Goal: Task Accomplishment & Management: Manage account settings

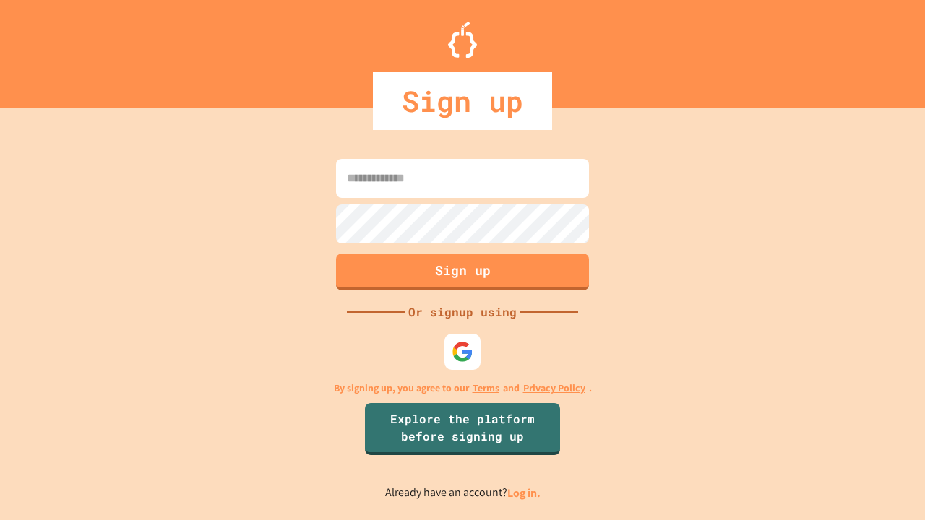
click at [525, 493] on link "Log in." at bounding box center [523, 492] width 33 height 15
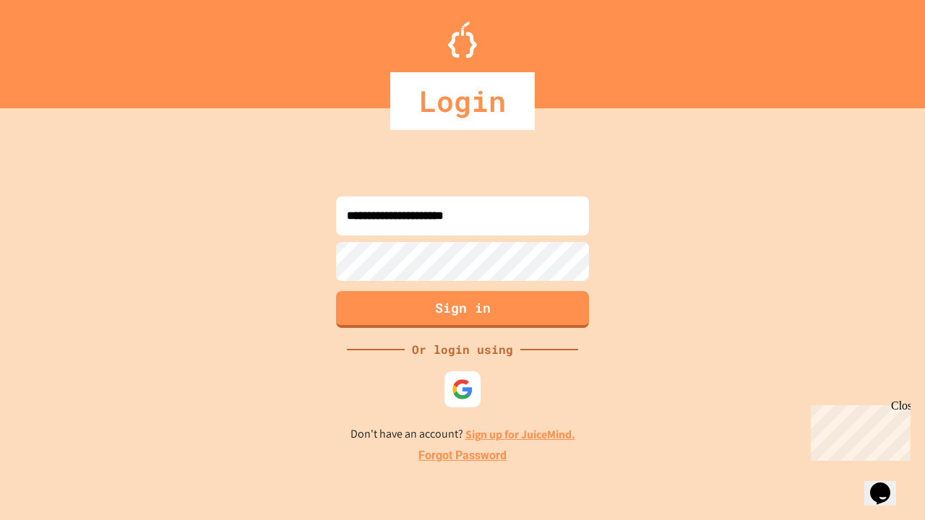
type input "**********"
